Goal: Transaction & Acquisition: Purchase product/service

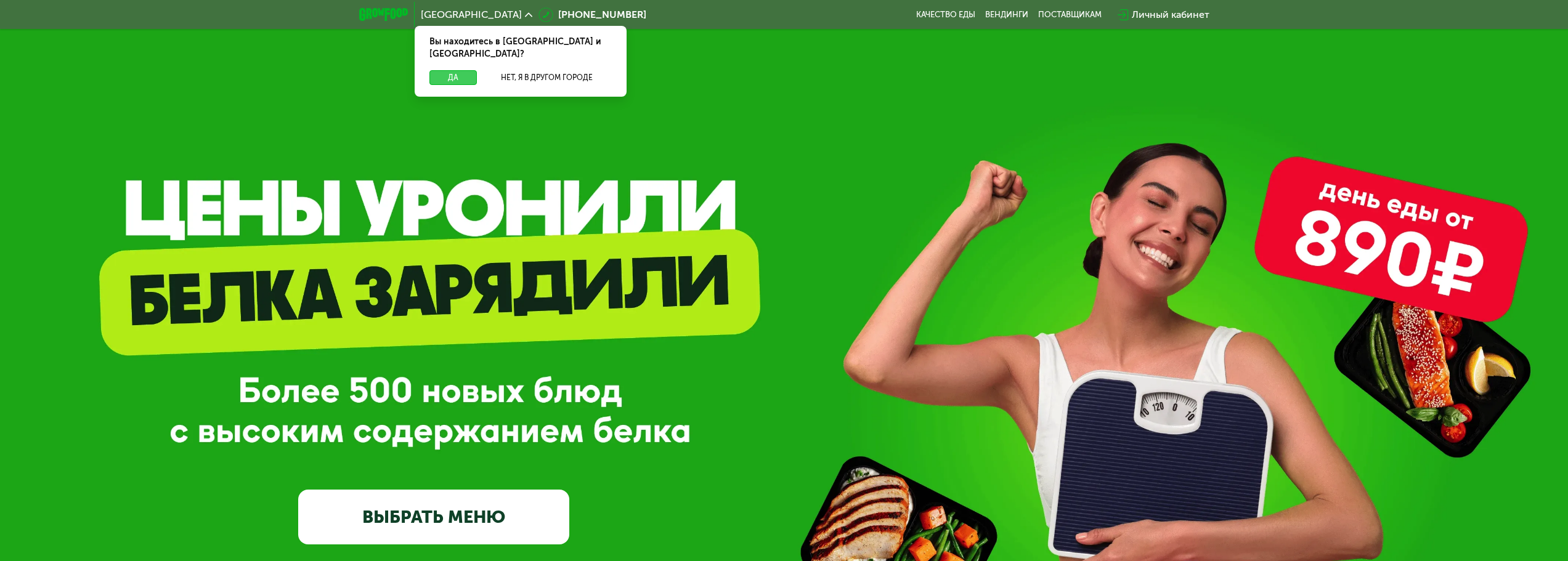
click at [457, 70] on button "Да" at bounding box center [453, 78] width 48 height 15
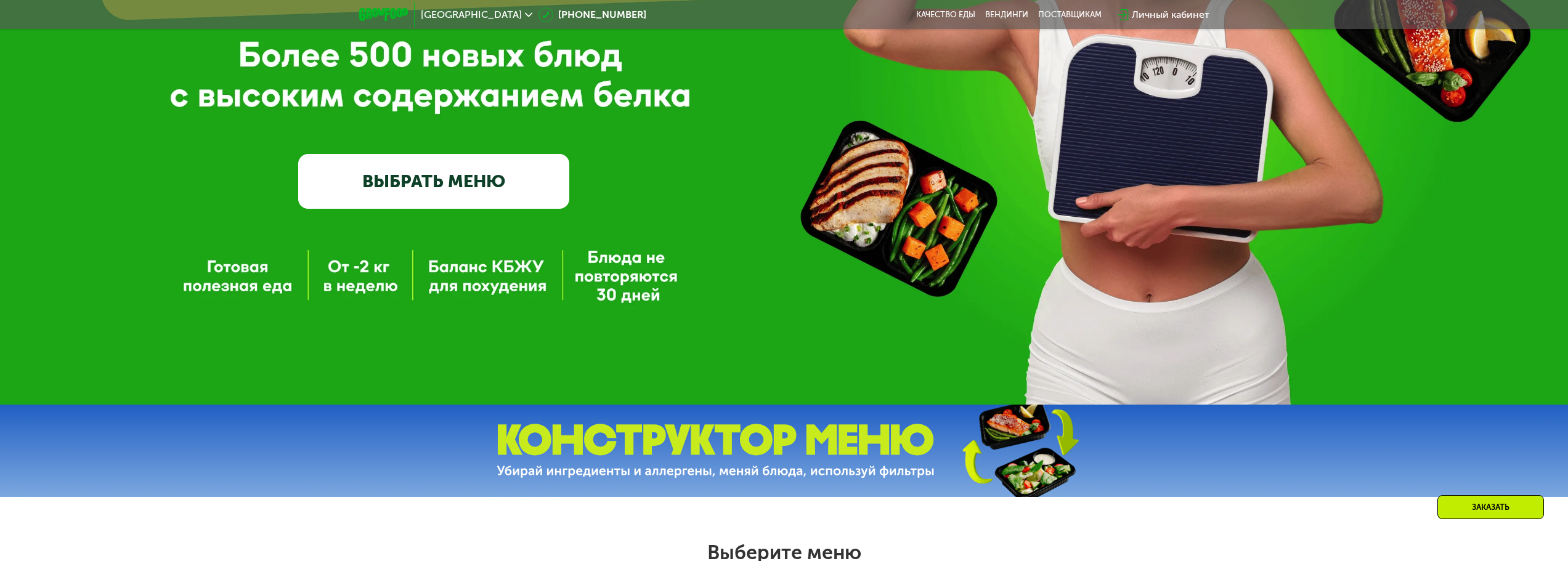
scroll to position [370, 0]
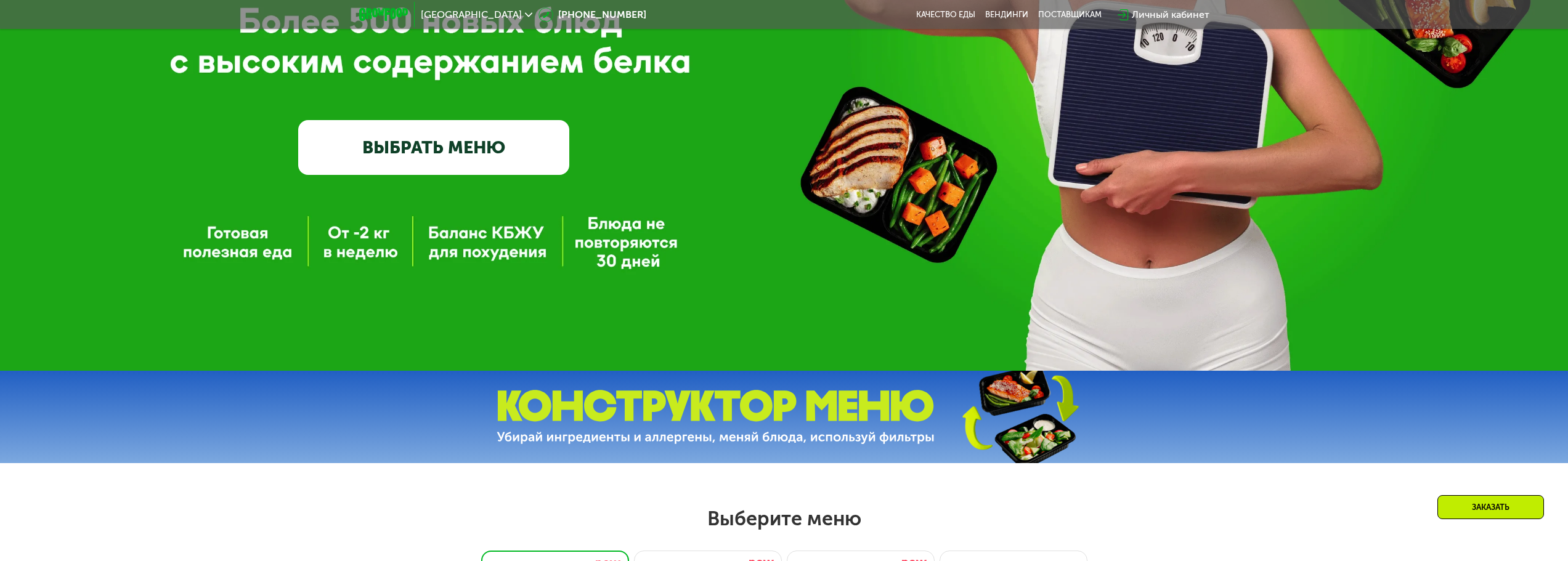
click at [487, 164] on link "ВЫБРАТЬ МЕНЮ" at bounding box center [433, 147] width 271 height 54
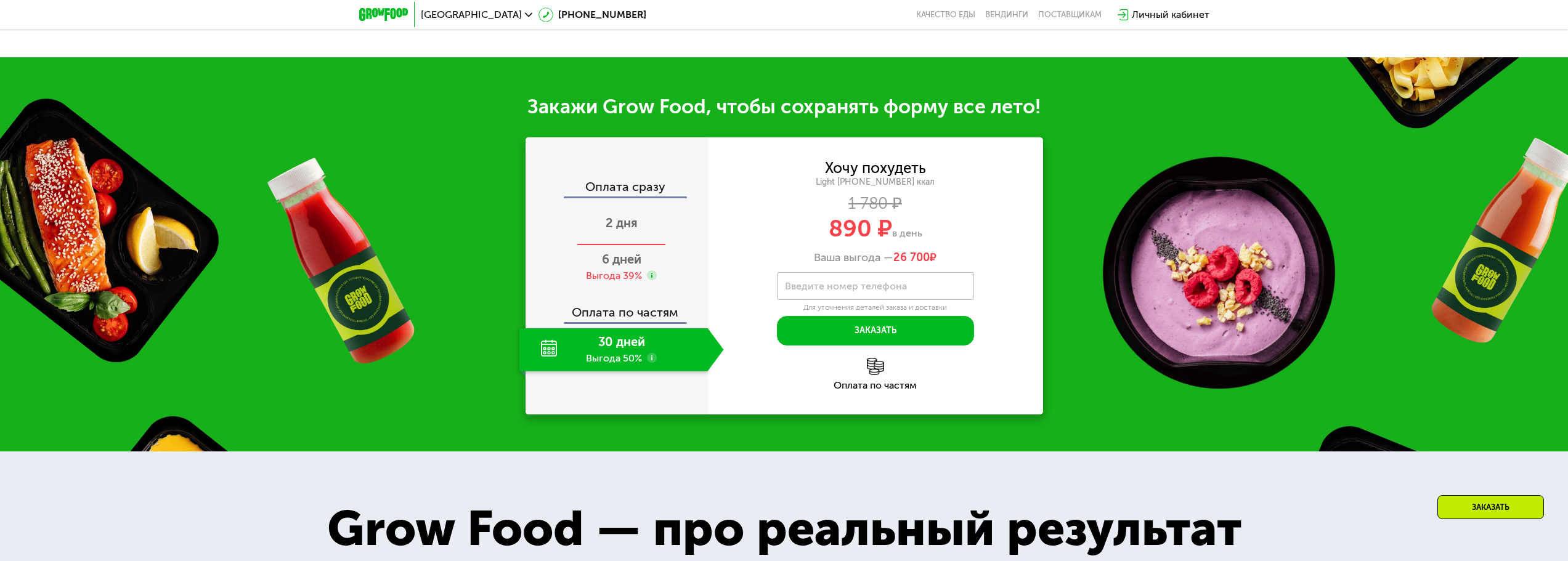
scroll to position [1468, 0]
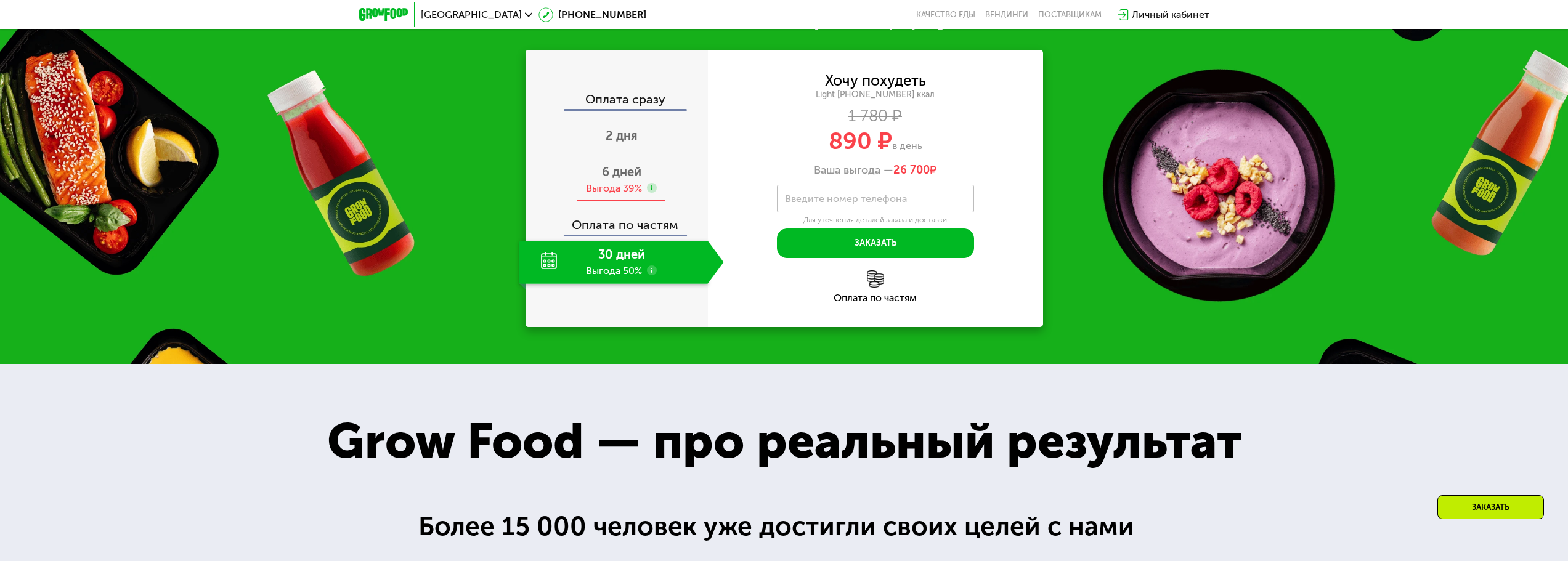
click at [612, 179] on span "6 дней" at bounding box center [621, 172] width 40 height 15
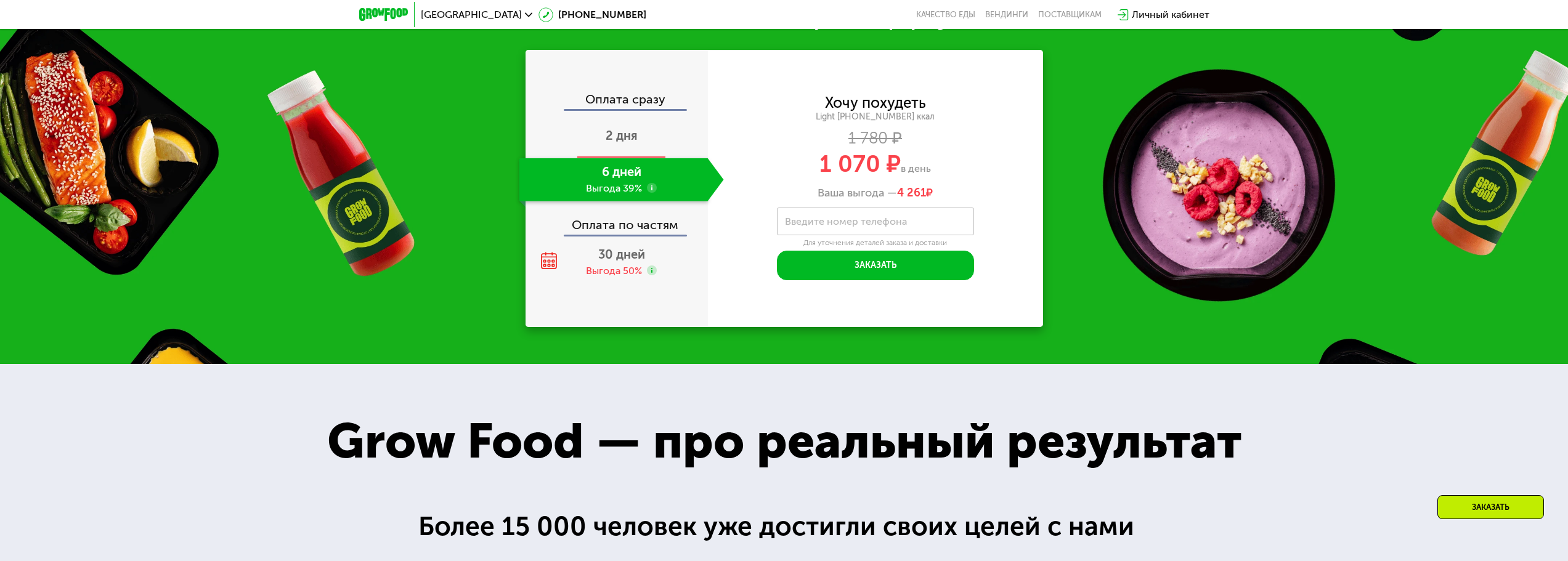
click at [616, 143] on span "2 дня" at bounding box center [622, 136] width 32 height 15
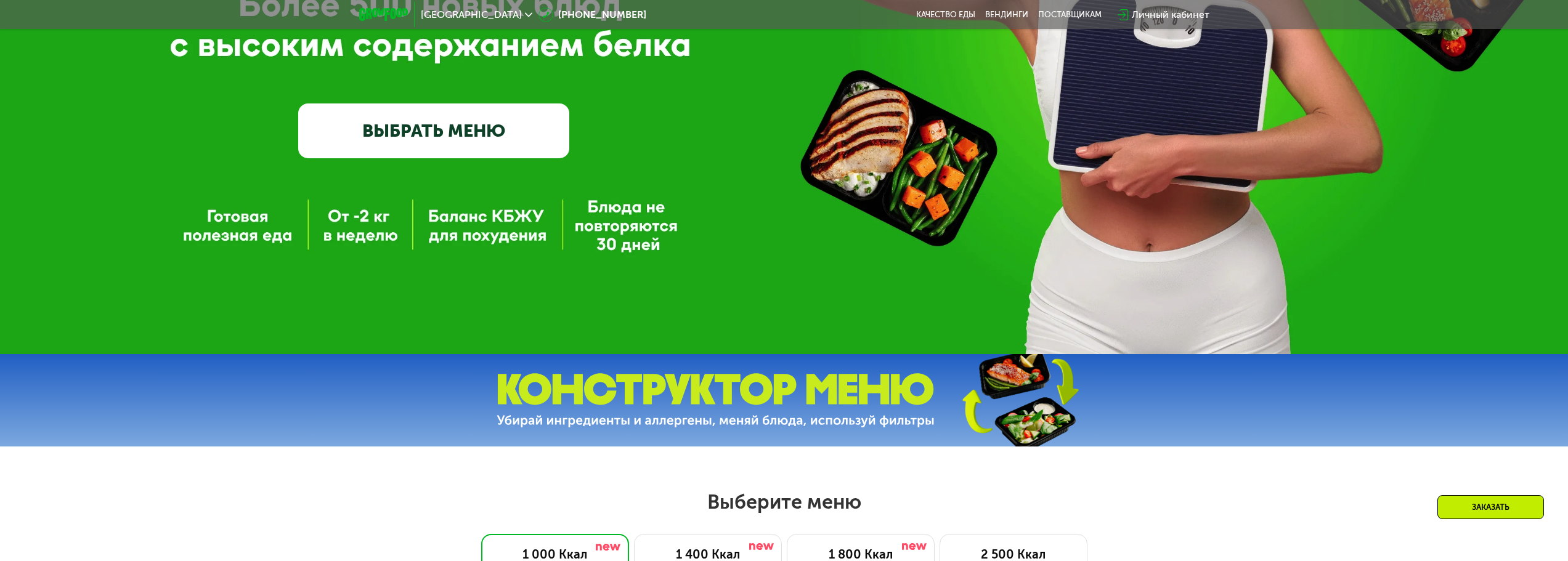
scroll to position [0, 0]
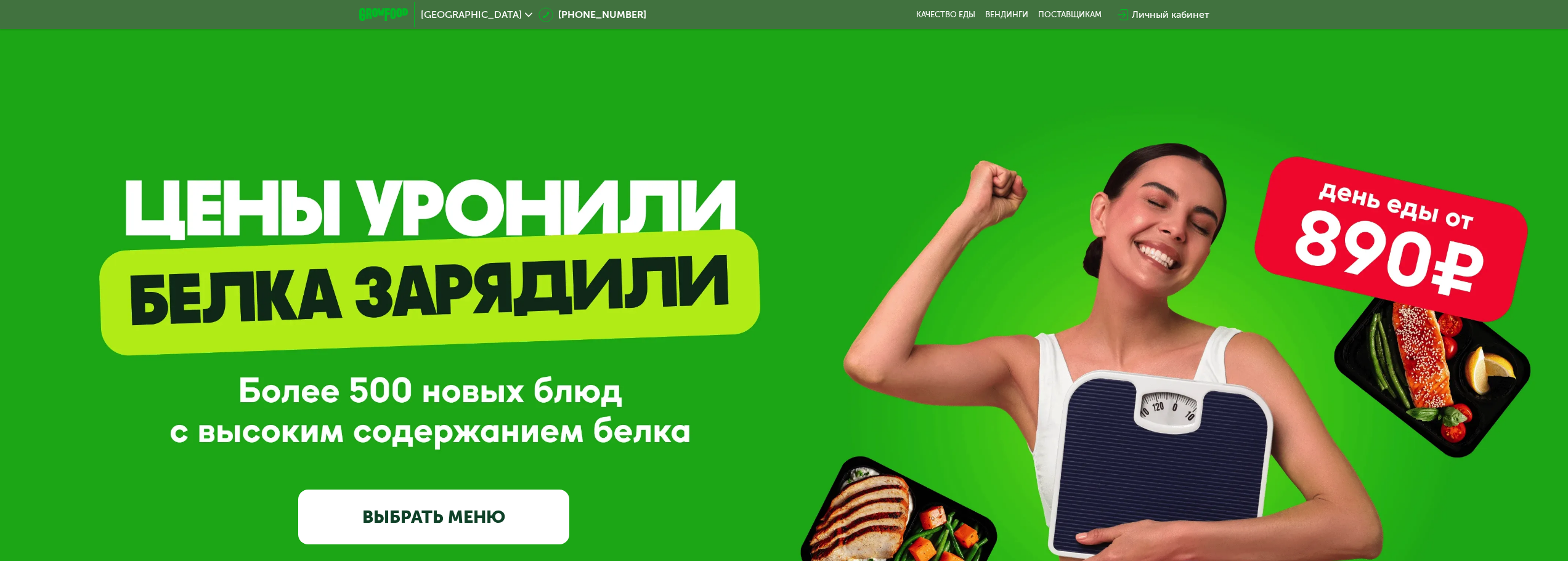
click at [371, 14] on img at bounding box center [383, 14] width 49 height 13
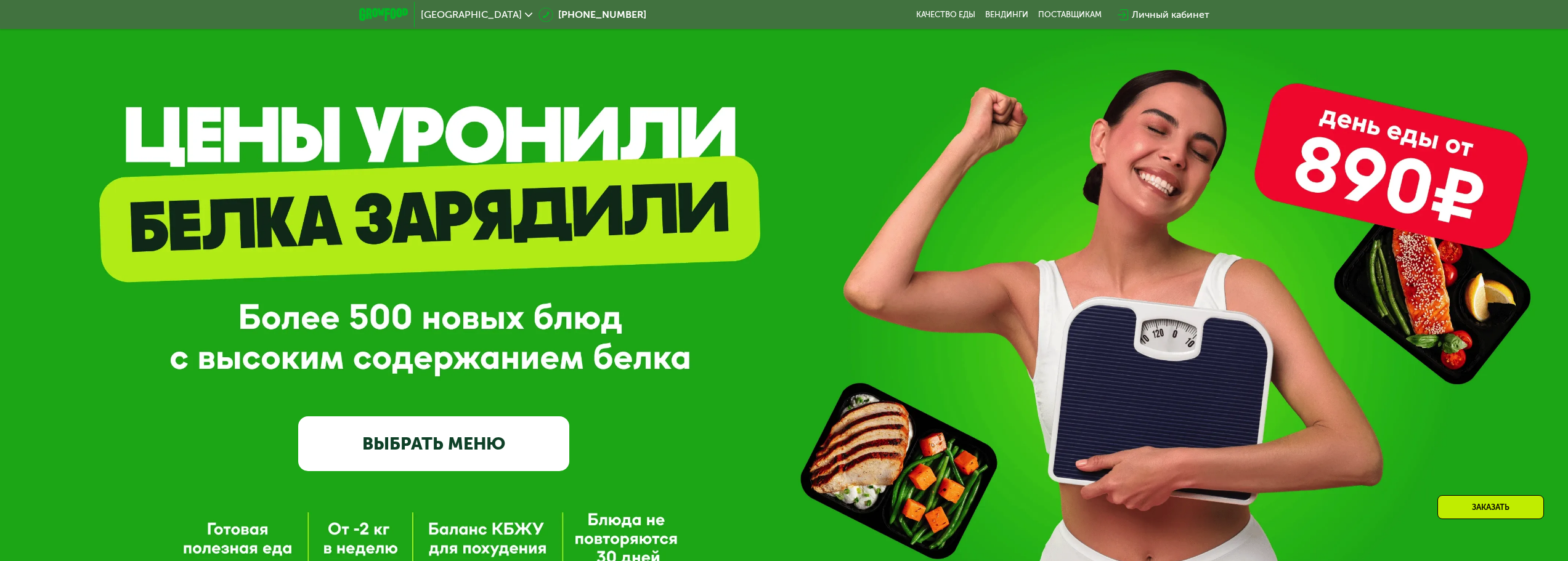
scroll to position [246, 0]
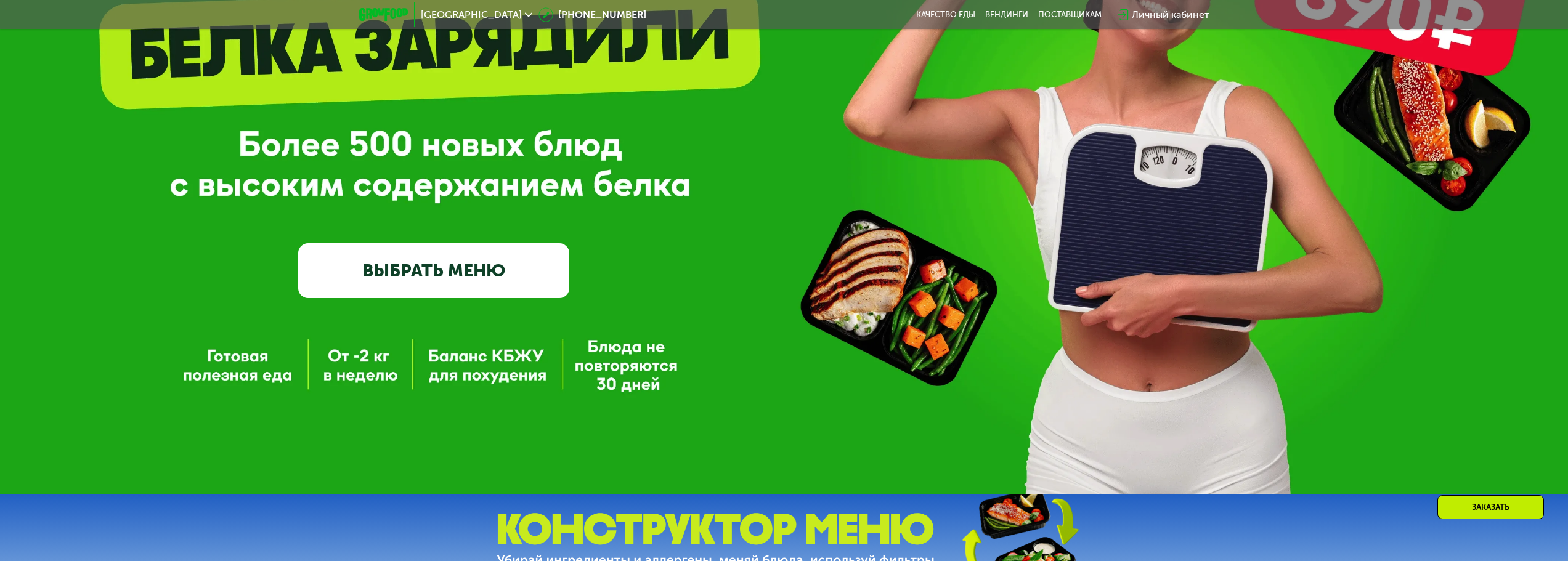
click at [431, 272] on link "ВЫБРАТЬ МЕНЮ" at bounding box center [433, 270] width 271 height 54
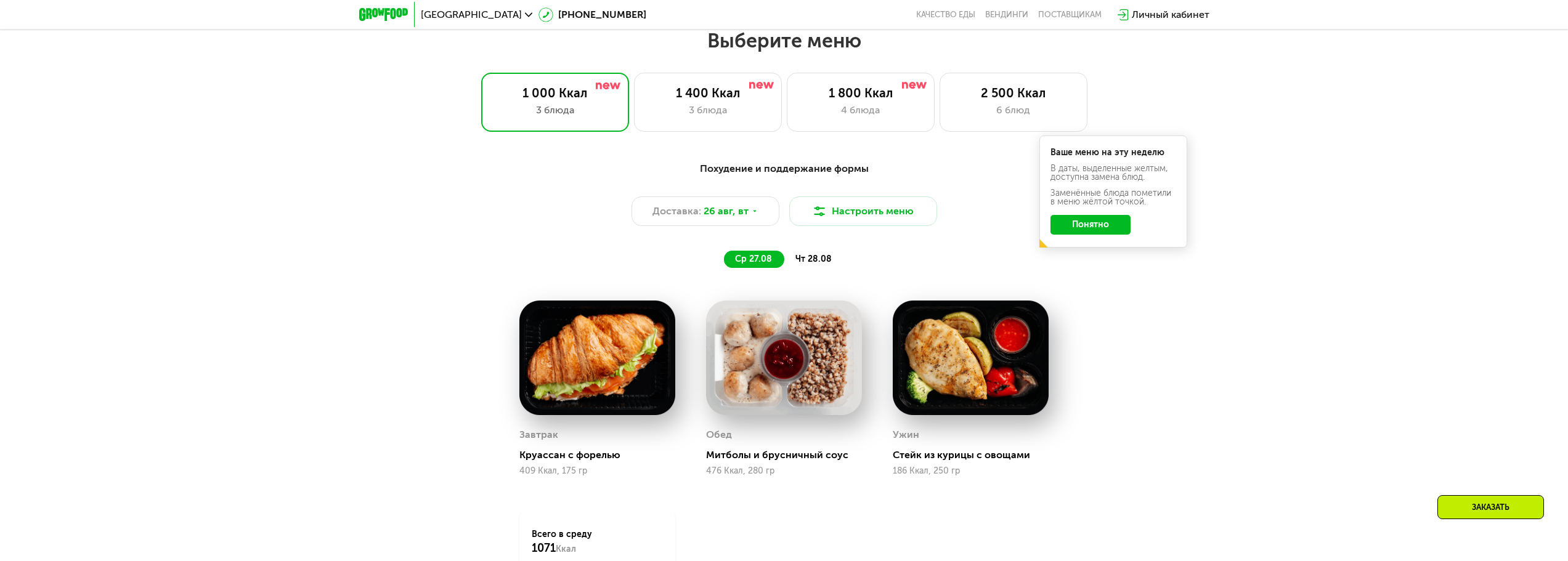
scroll to position [852, 0]
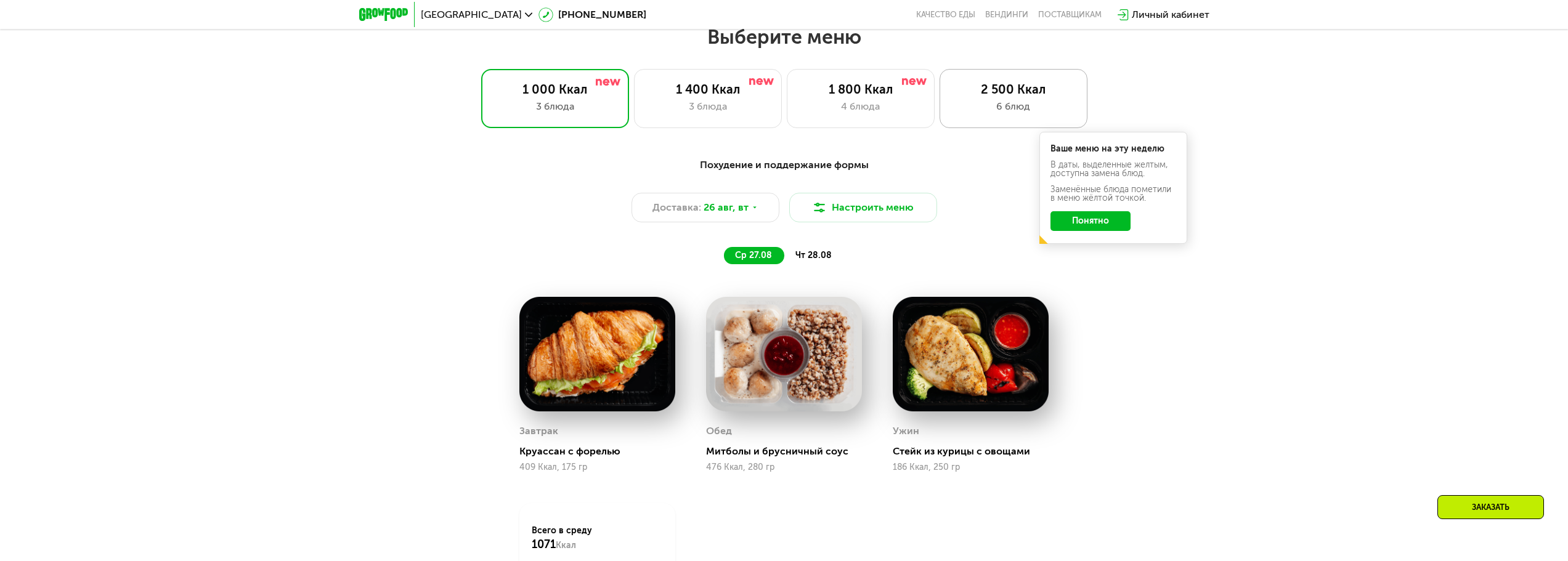
click at [1013, 114] on div "6 блюд" at bounding box center [1014, 107] width 122 height 15
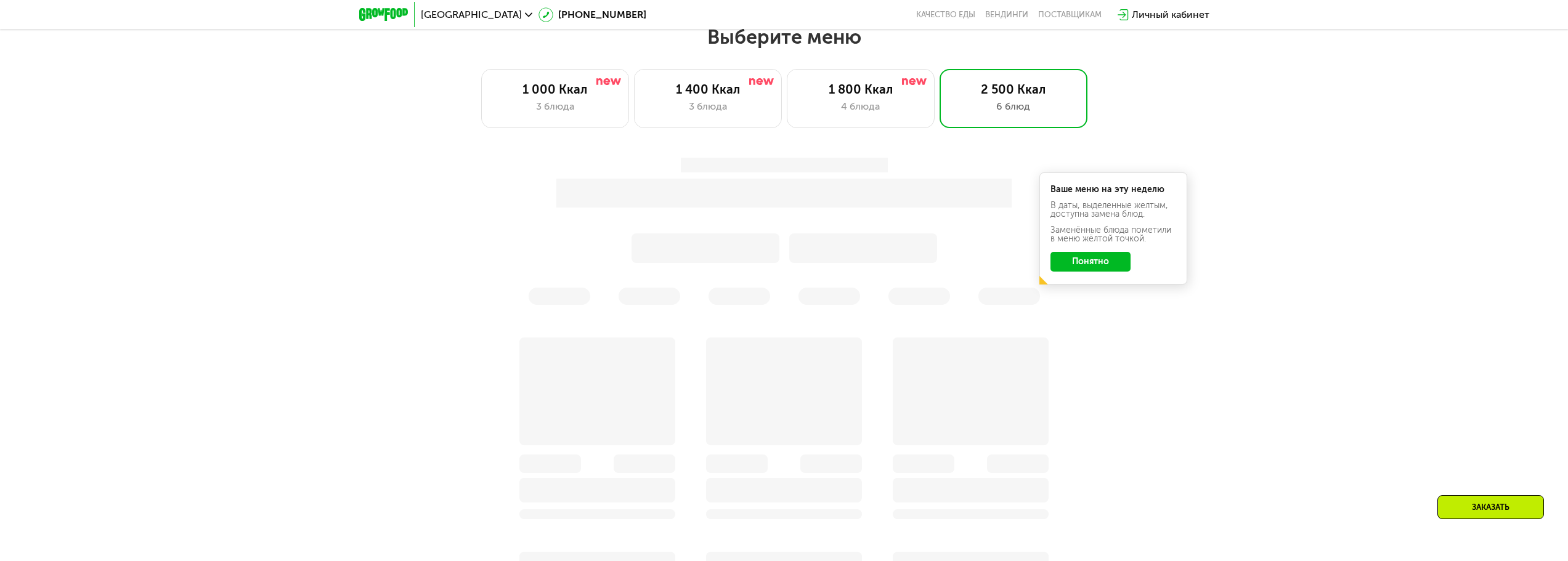
click at [1081, 269] on button "Понятно" at bounding box center [1090, 262] width 80 height 19
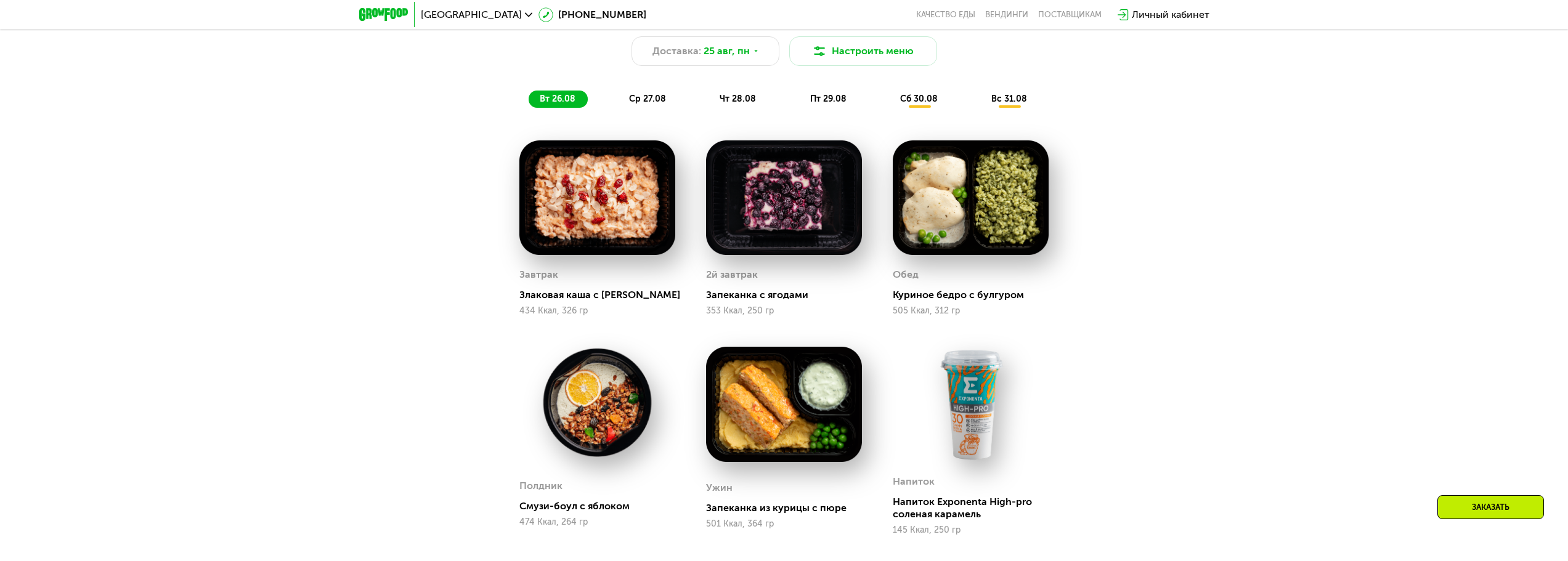
scroll to position [913, 0]
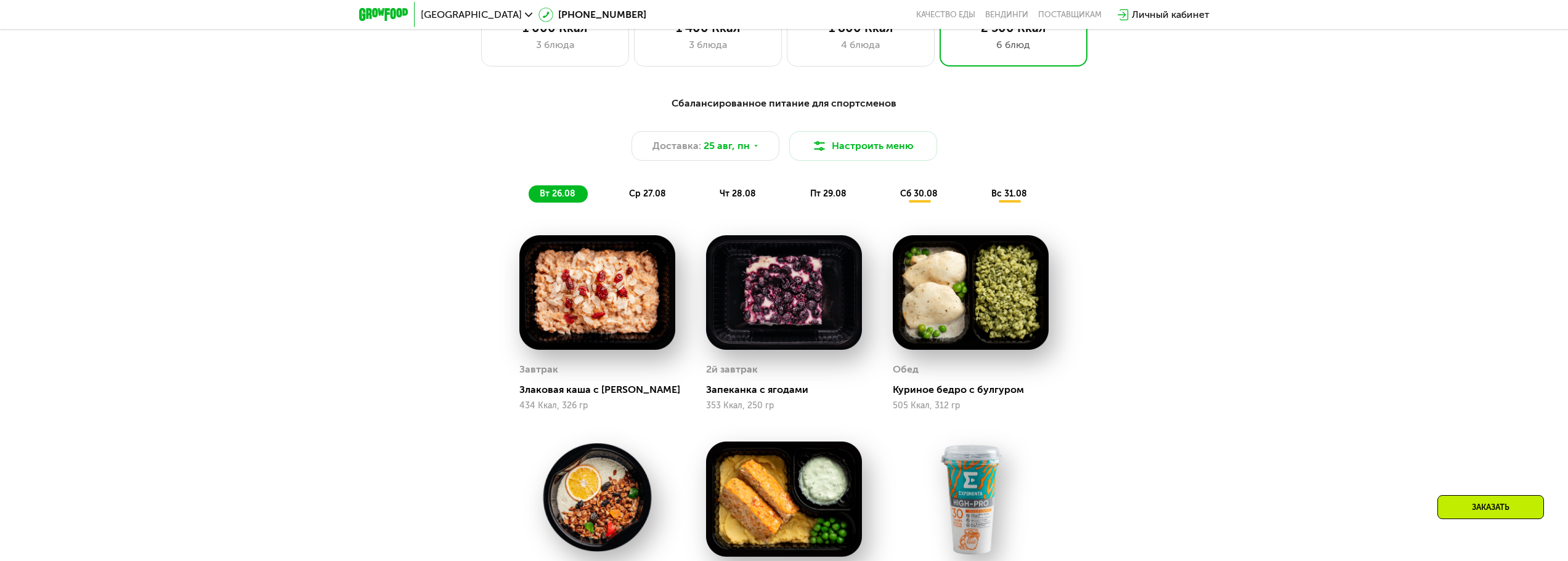
click at [646, 197] on span "ср 27.08" at bounding box center [647, 194] width 37 height 11
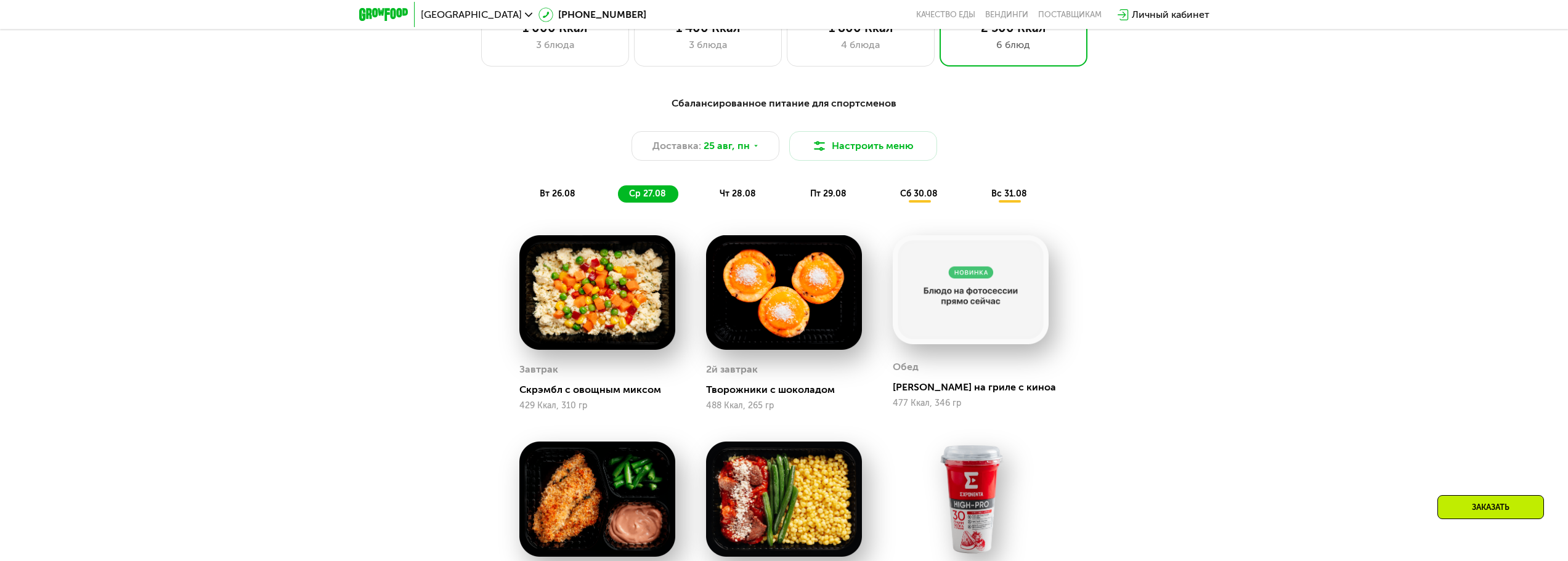
scroll to position [852, 0]
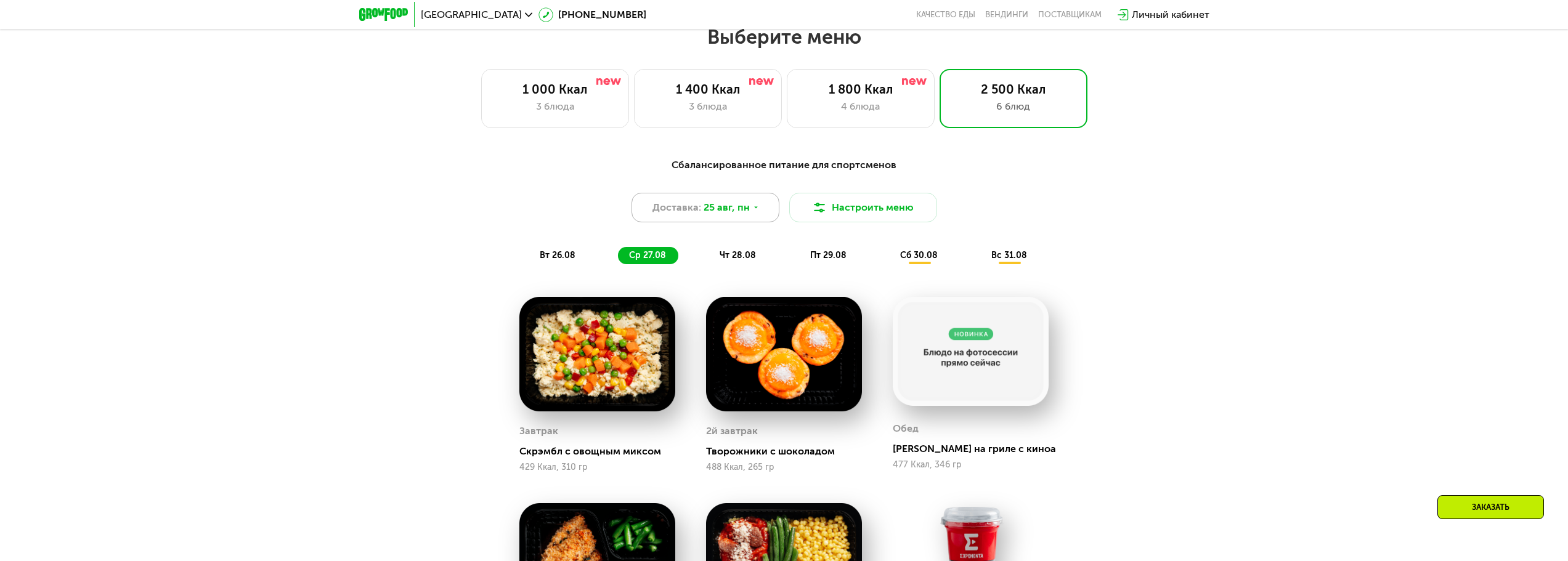
click at [753, 211] on icon at bounding box center [755, 207] width 7 height 7
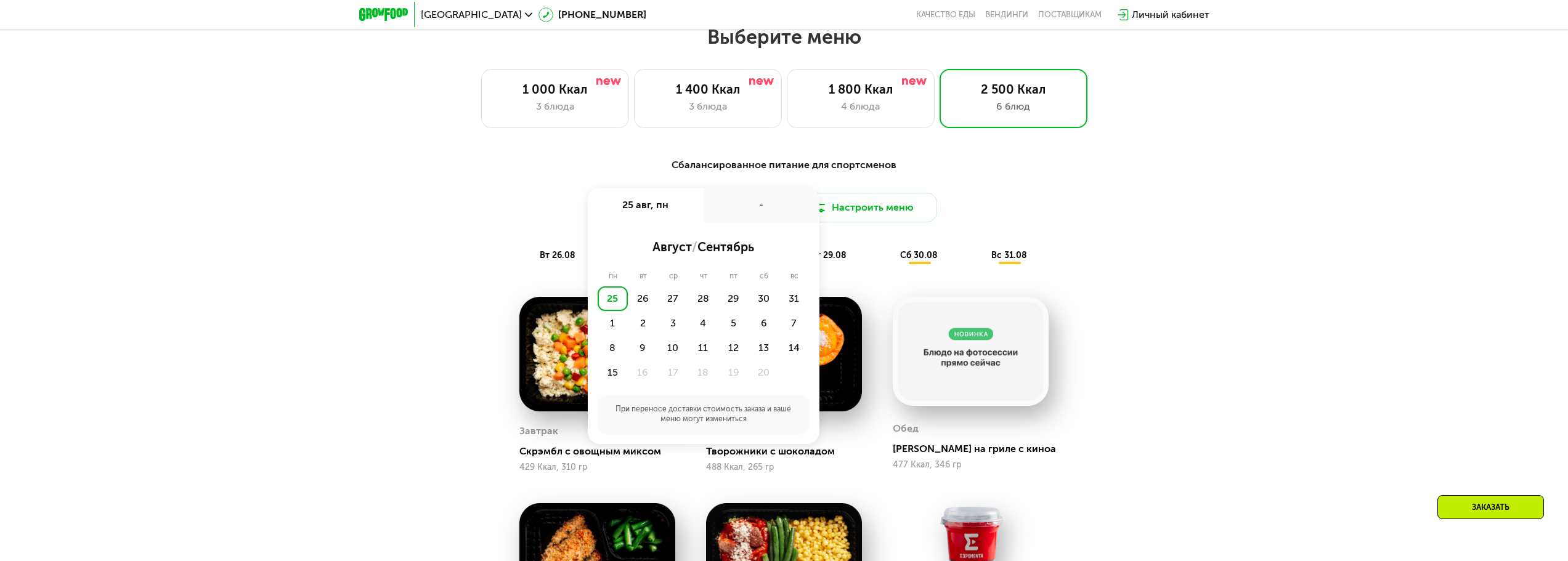
click at [659, 211] on div "25 авг, пн" at bounding box center [645, 205] width 116 height 34
click at [523, 209] on div "Доставка: 25 авг, пн 25 авг, пн - август / сентябрь пн вт ср чт пт сб вс 25 26 …" at bounding box center [784, 207] width 729 height 30
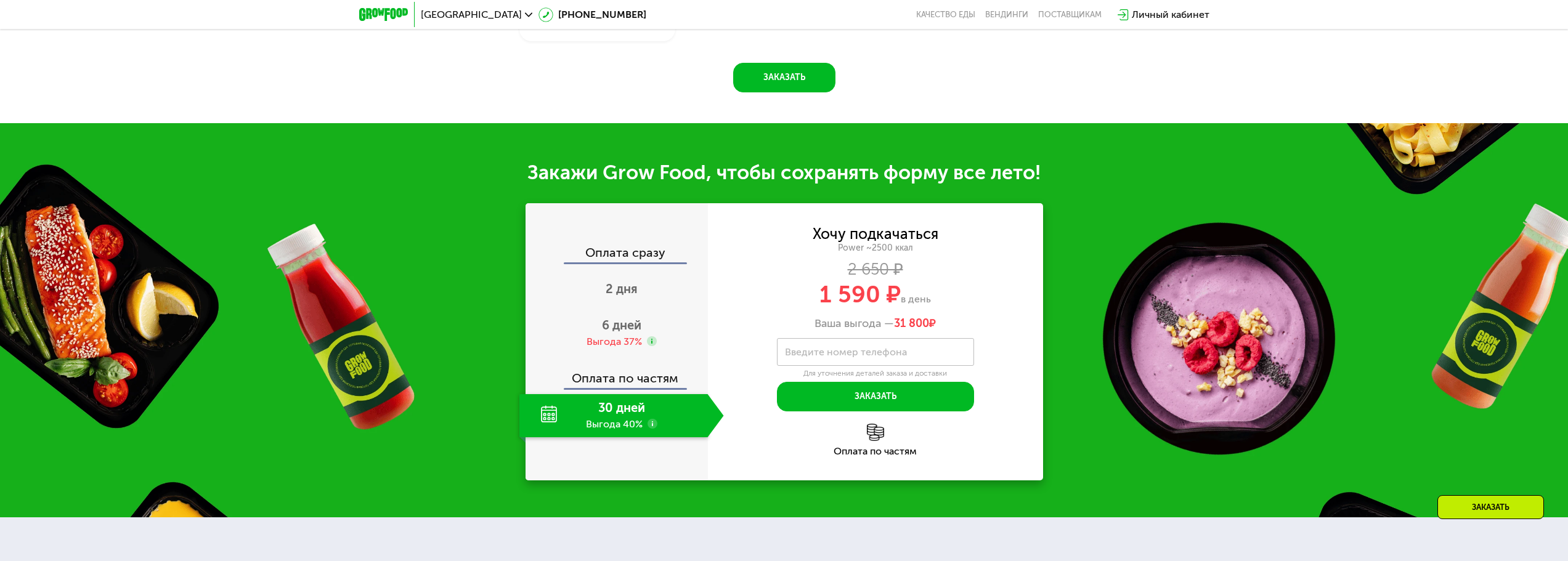
scroll to position [1653, 0]
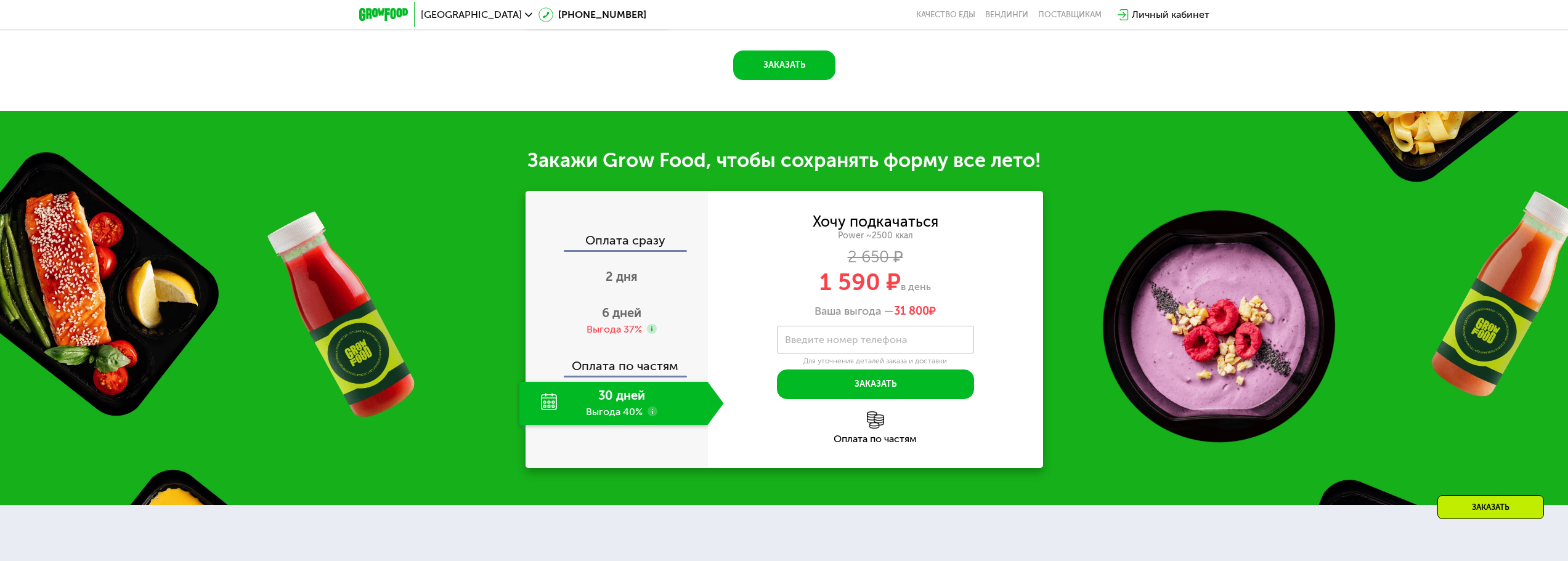
click at [915, 292] on span "в день" at bounding box center [915, 287] width 30 height 11
click at [915, 293] on span "в день" at bounding box center [915, 287] width 30 height 11
click at [913, 290] on span "в день" at bounding box center [915, 287] width 30 height 11
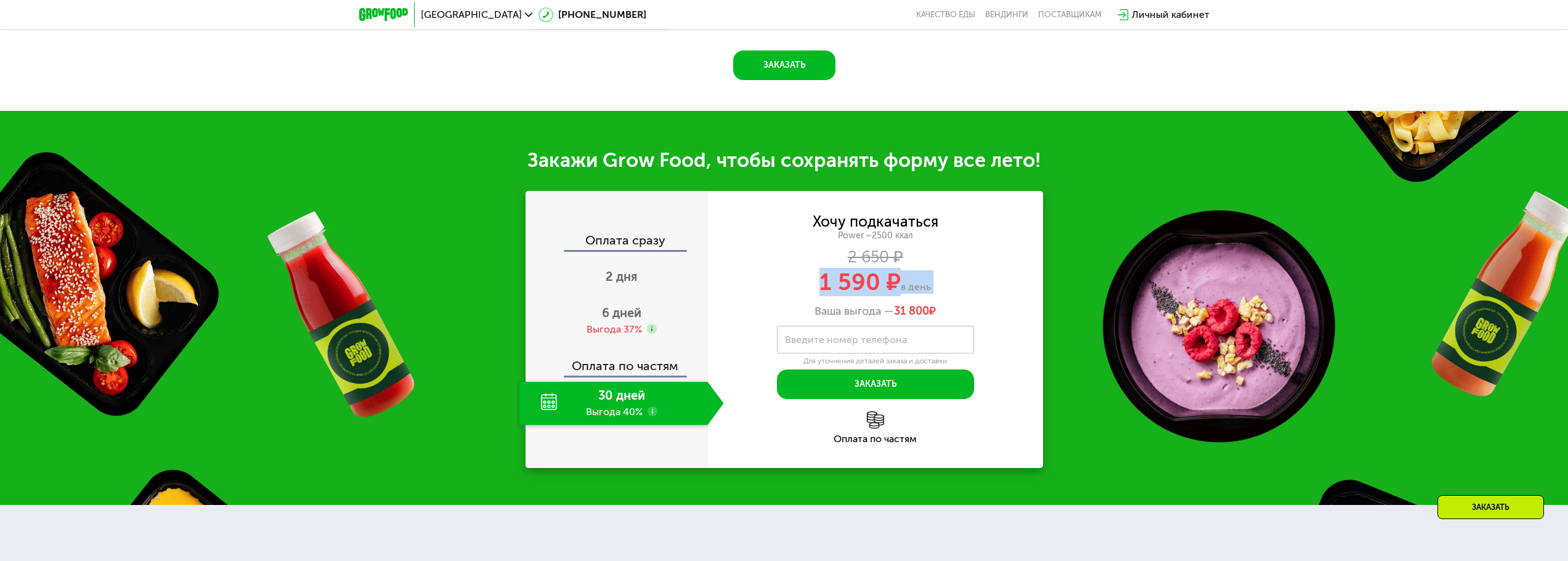
click at [915, 293] on span "в день" at bounding box center [915, 287] width 30 height 11
click at [917, 293] on span "в день" at bounding box center [915, 287] width 30 height 11
click at [916, 293] on span "в день" at bounding box center [915, 287] width 30 height 11
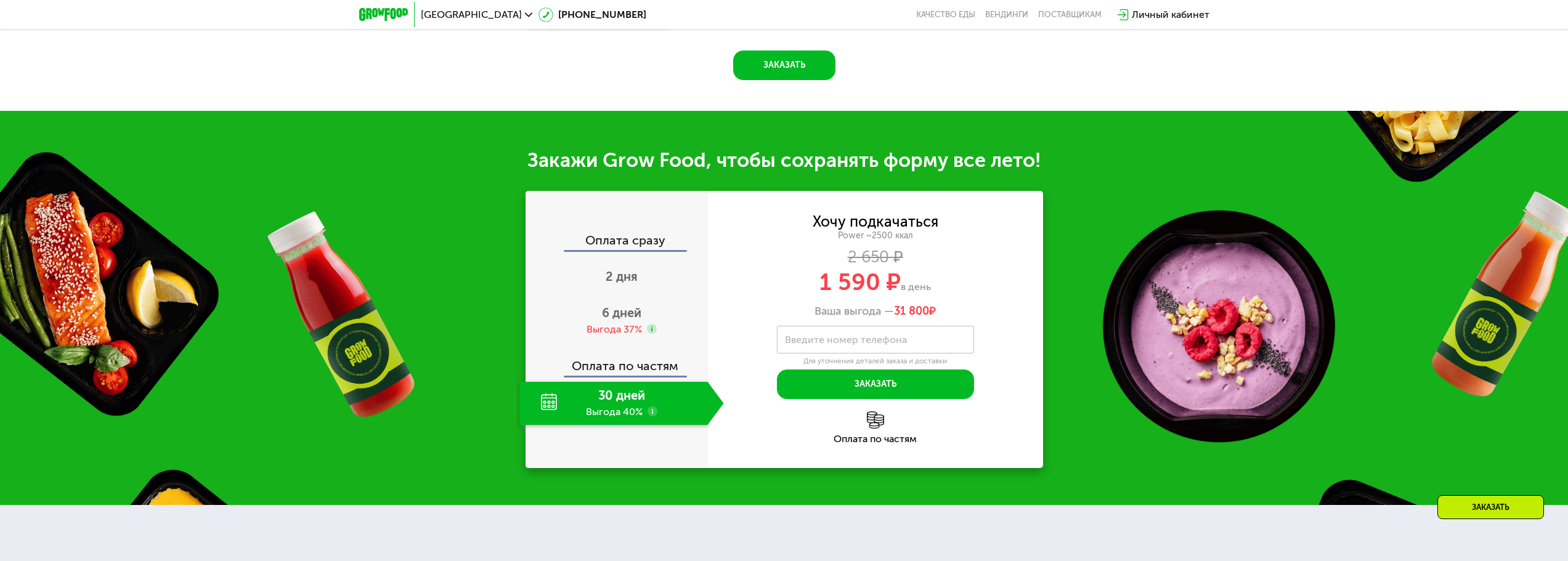
click at [745, 256] on div "2 650 ₽" at bounding box center [876, 258] width 335 height 13
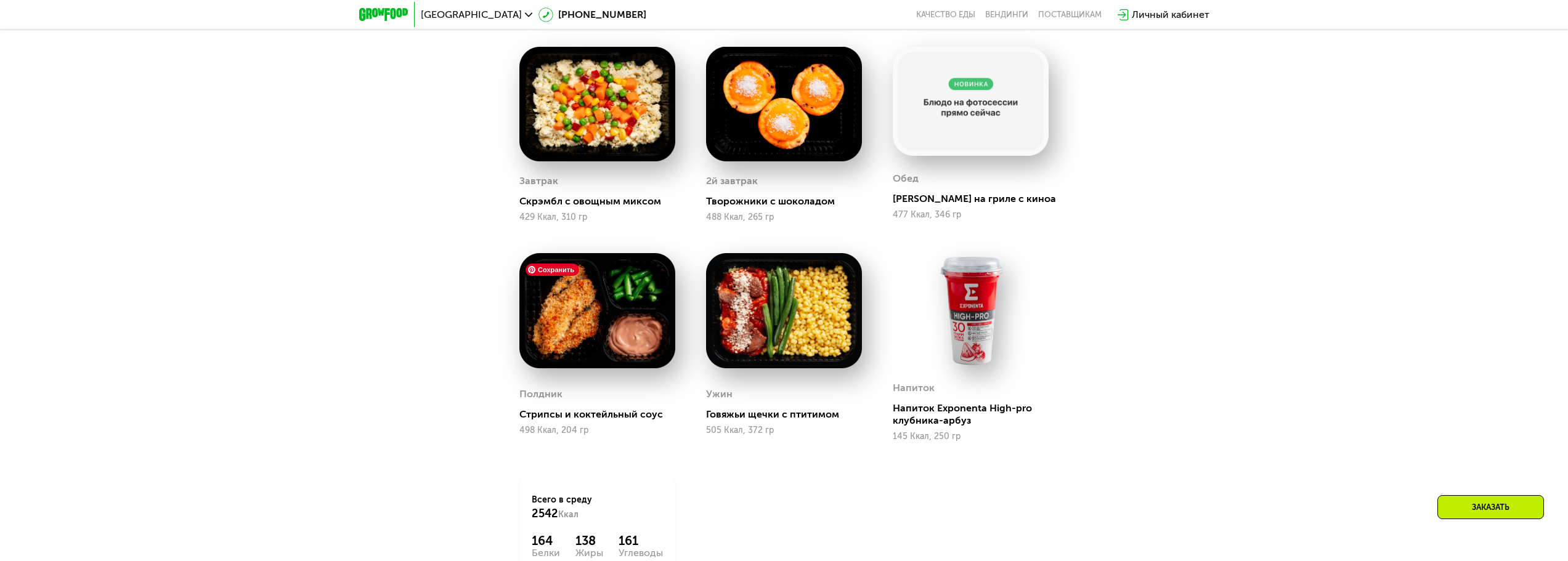
scroll to position [1036, 0]
